Goal: Task Accomplishment & Management: Manage account settings

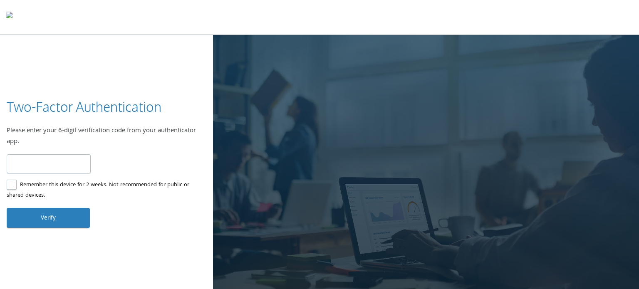
click at [15, 185] on label "Remember this device for 2 weeks. Not recommended for public or shared devices." at bounding box center [103, 190] width 193 height 21
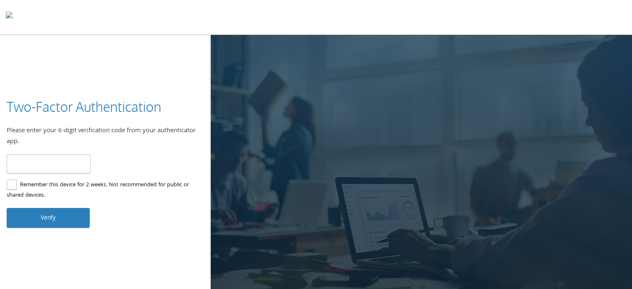
click at [32, 159] on input "number" at bounding box center [49, 164] width 84 height 20
type input "*"
type input "******"
